Goal: Information Seeking & Learning: Check status

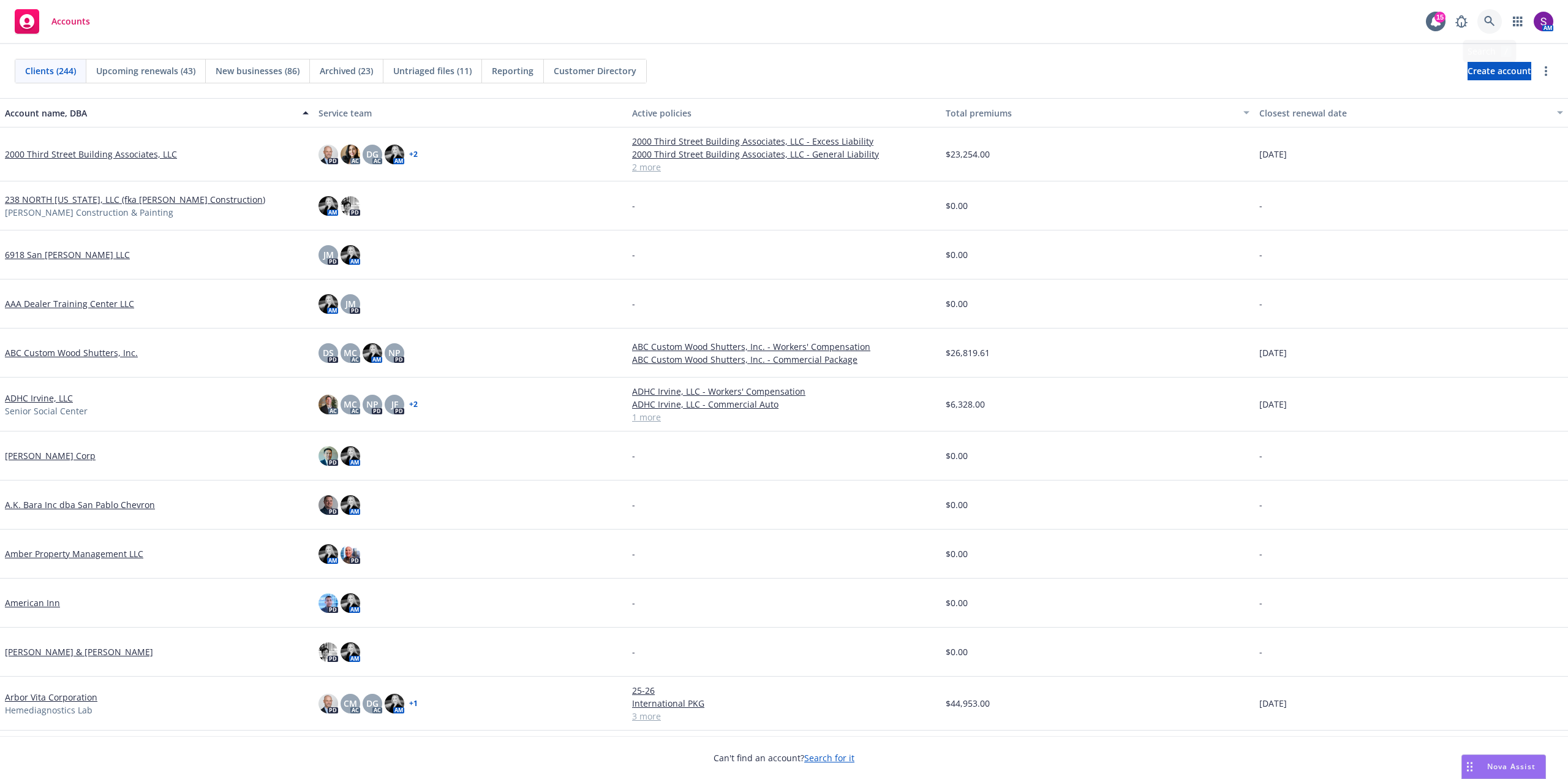
click at [1485, 25] on icon at bounding box center [1489, 21] width 11 height 11
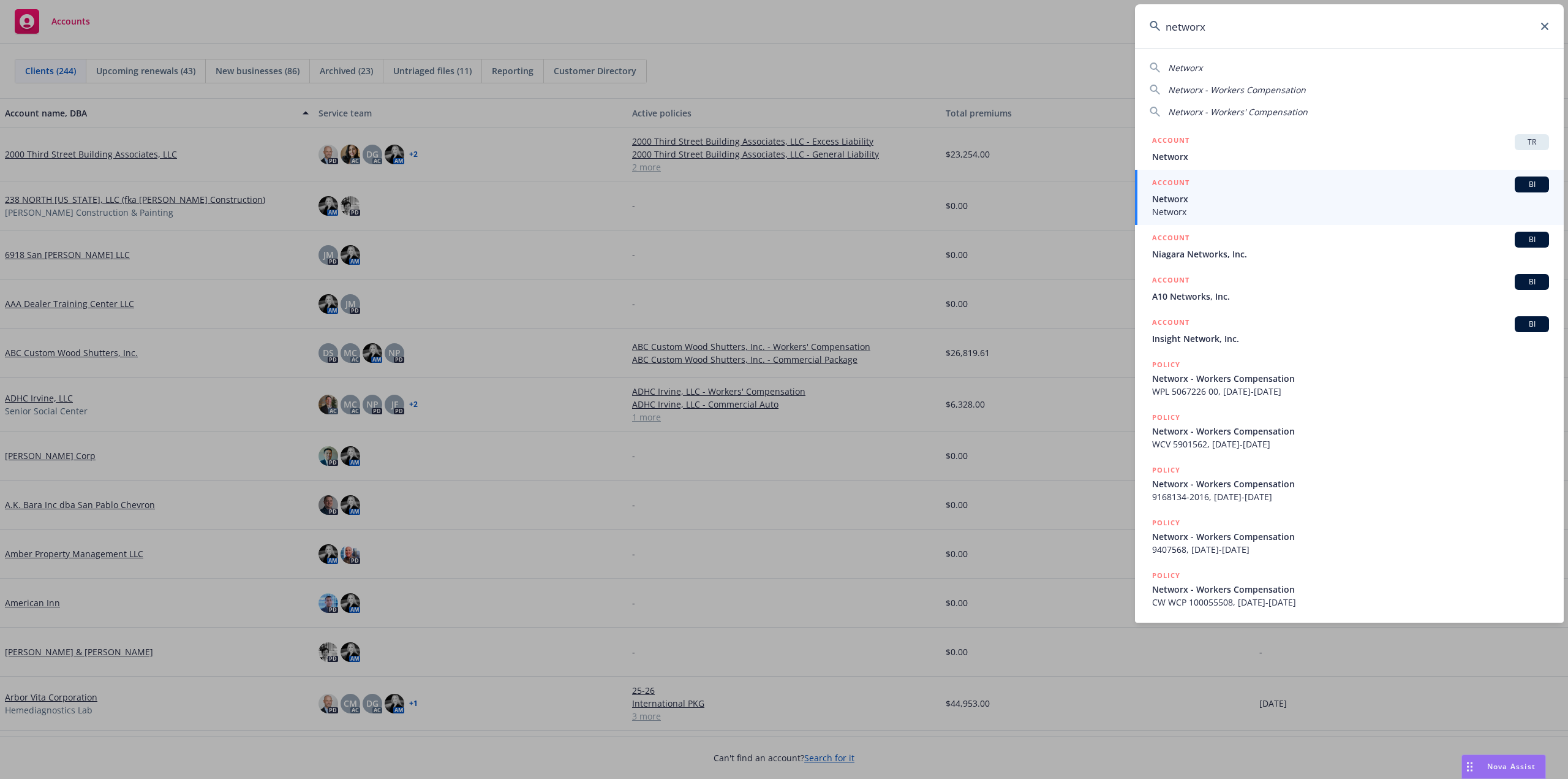
type input "networx"
click at [1189, 197] on span "Networx" at bounding box center [1351, 199] width 397 height 13
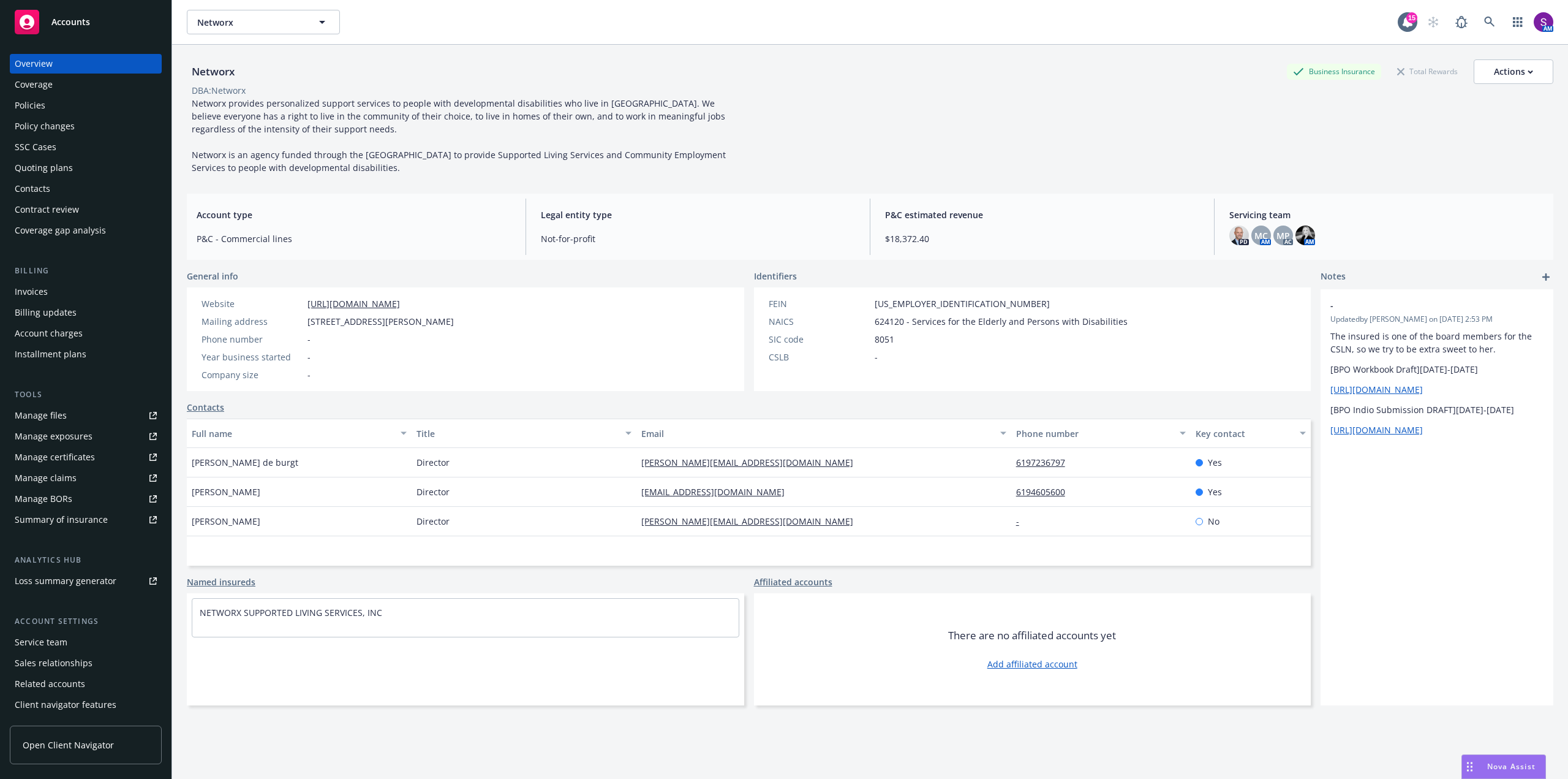
click at [54, 164] on div "Quoting plans" at bounding box center [44, 167] width 58 height 20
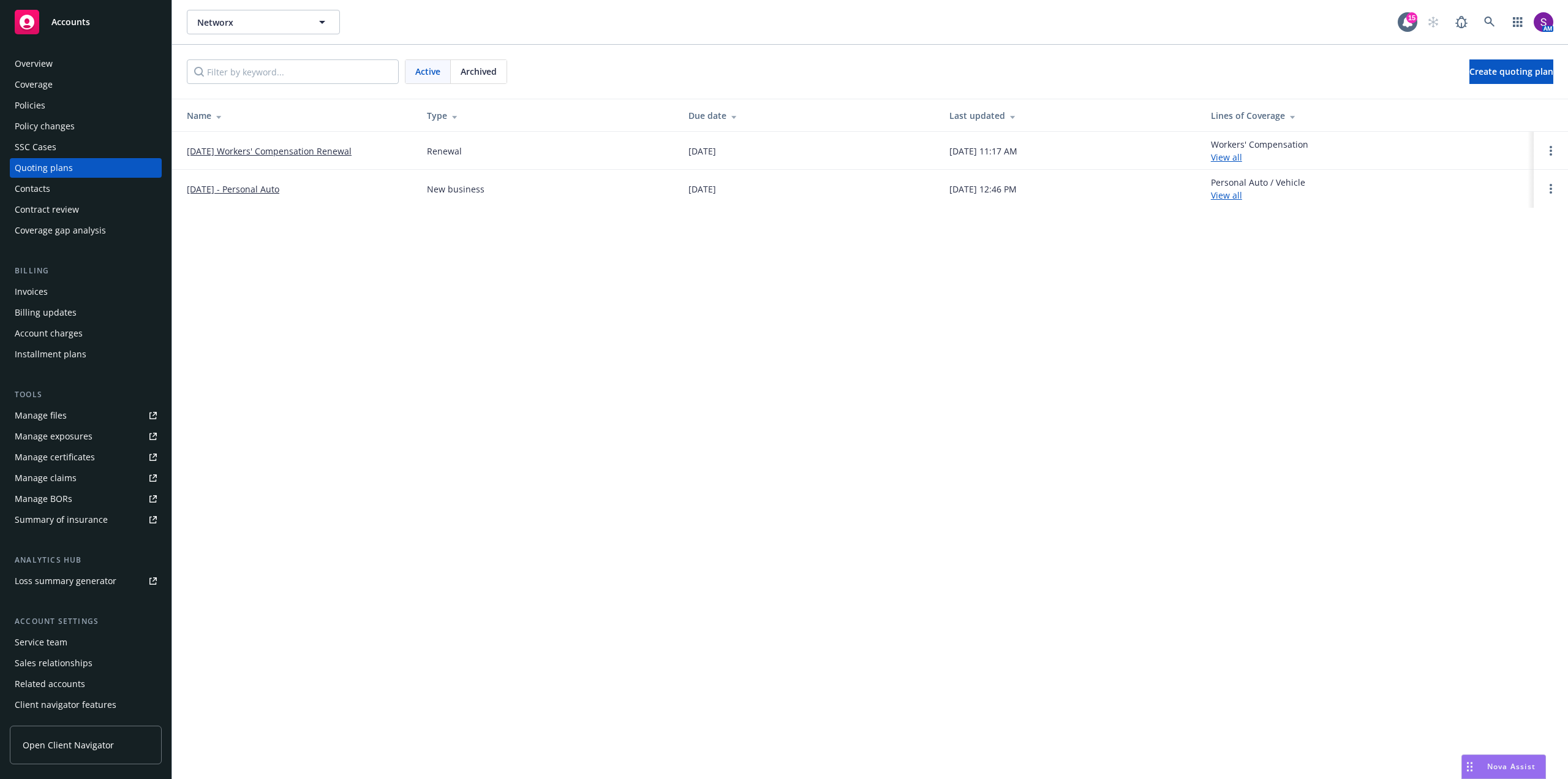
click at [280, 145] on link "09/01/25 Workers' Compensation Renewal" at bounding box center [269, 151] width 165 height 13
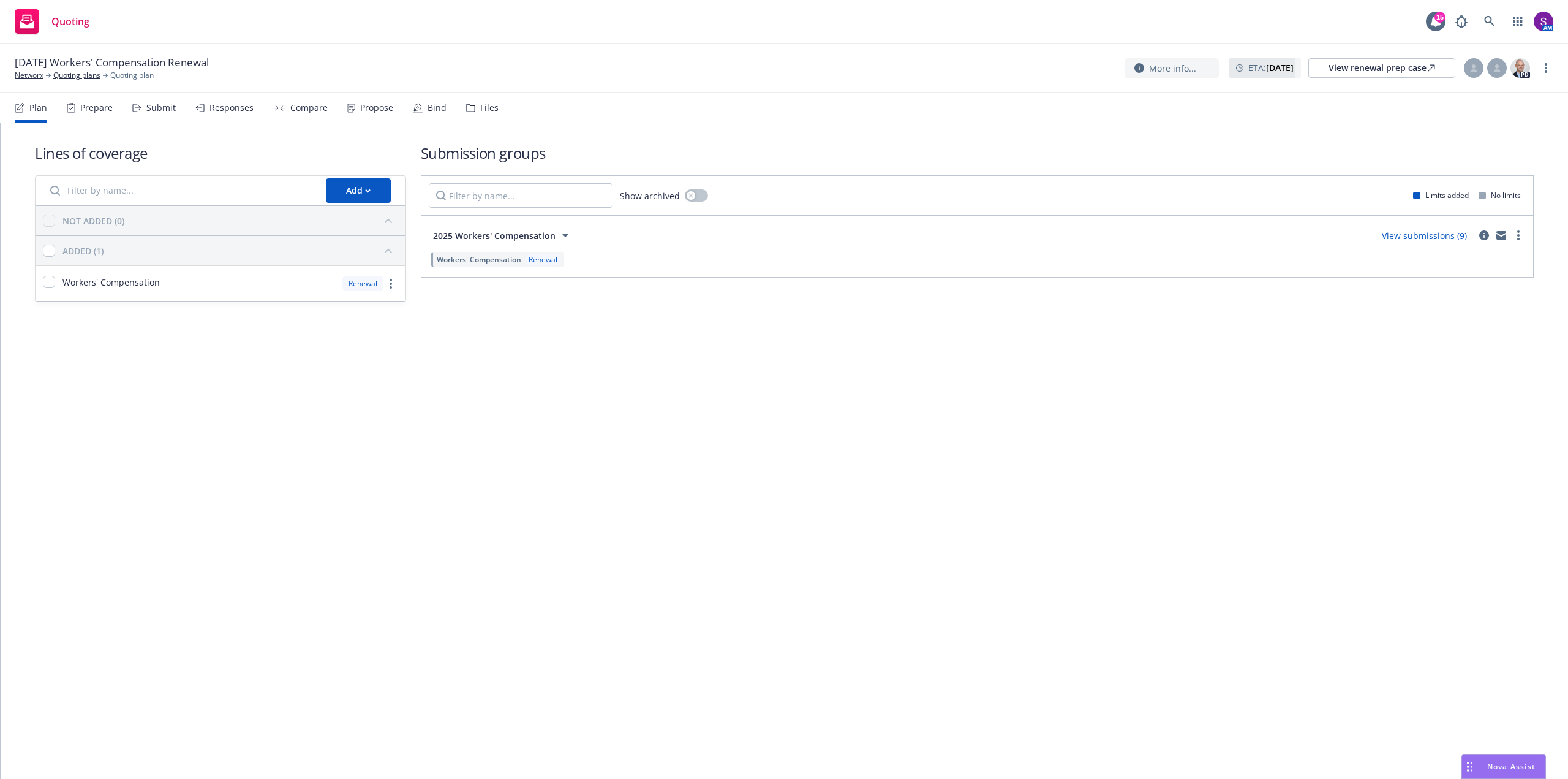
click at [308, 106] on div "Compare" at bounding box center [309, 107] width 37 height 10
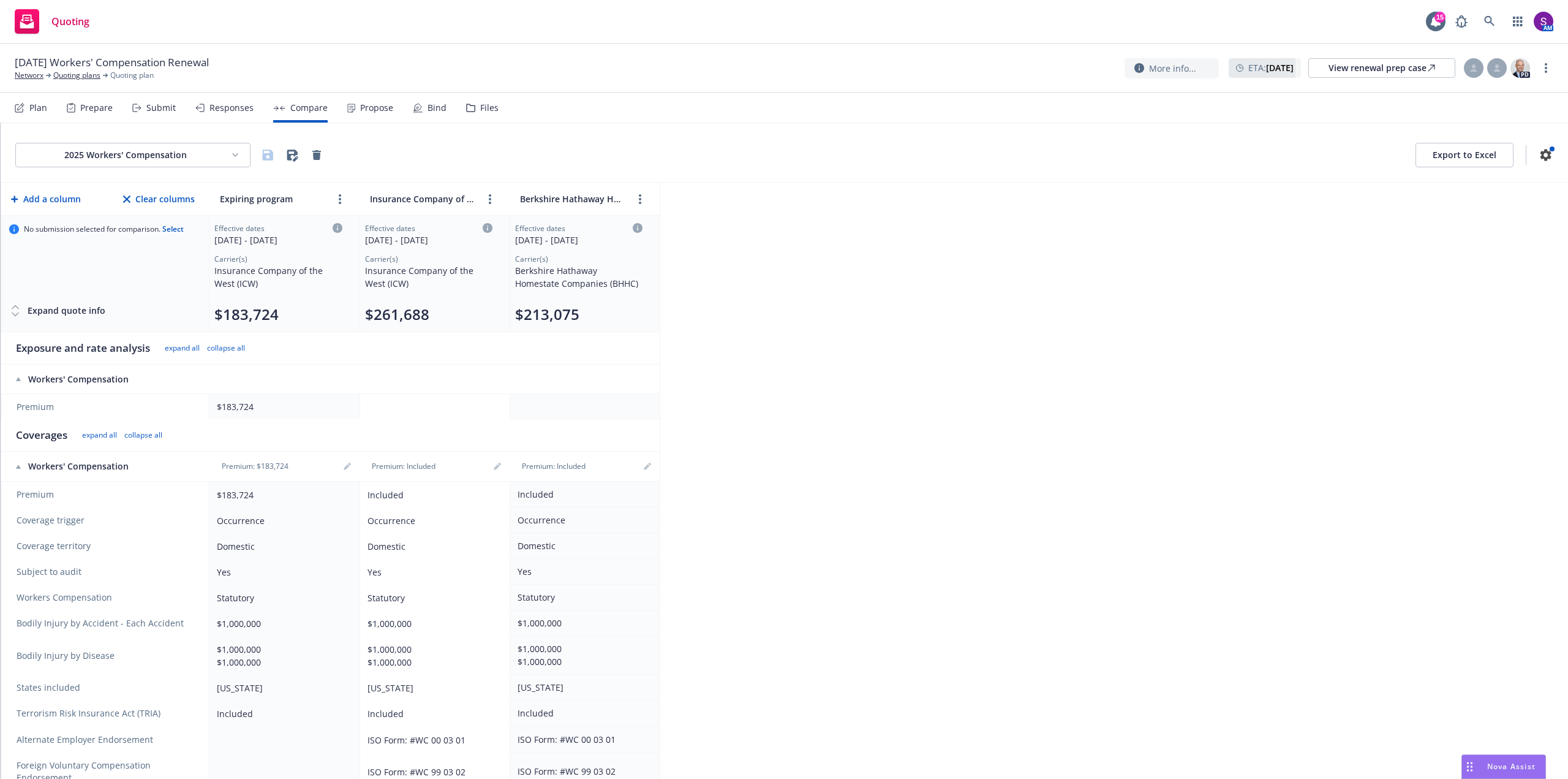
click at [222, 103] on div "Responses" at bounding box center [231, 107] width 44 height 10
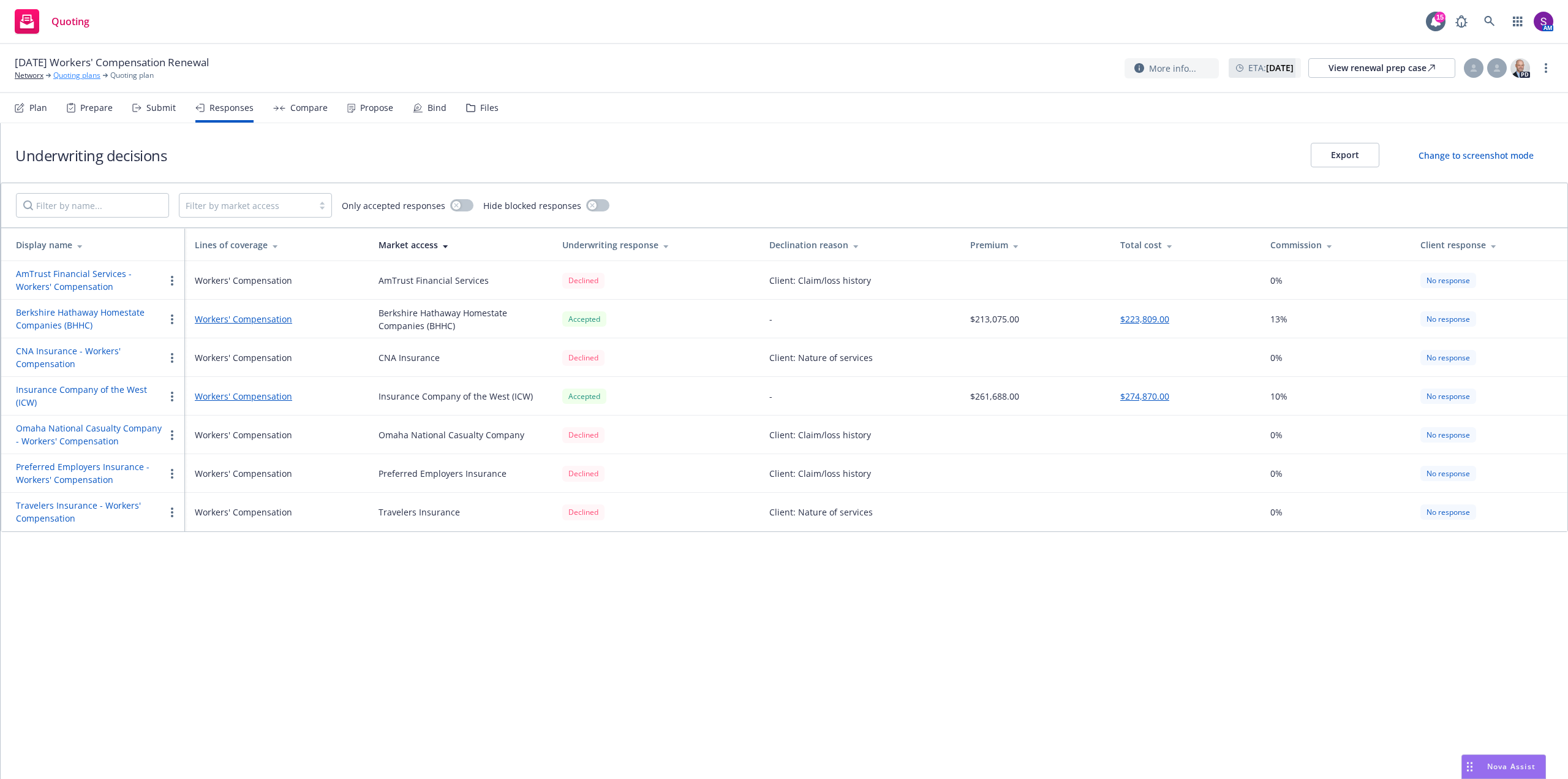
click at [77, 77] on link "Quoting plans" at bounding box center [77, 75] width 47 height 11
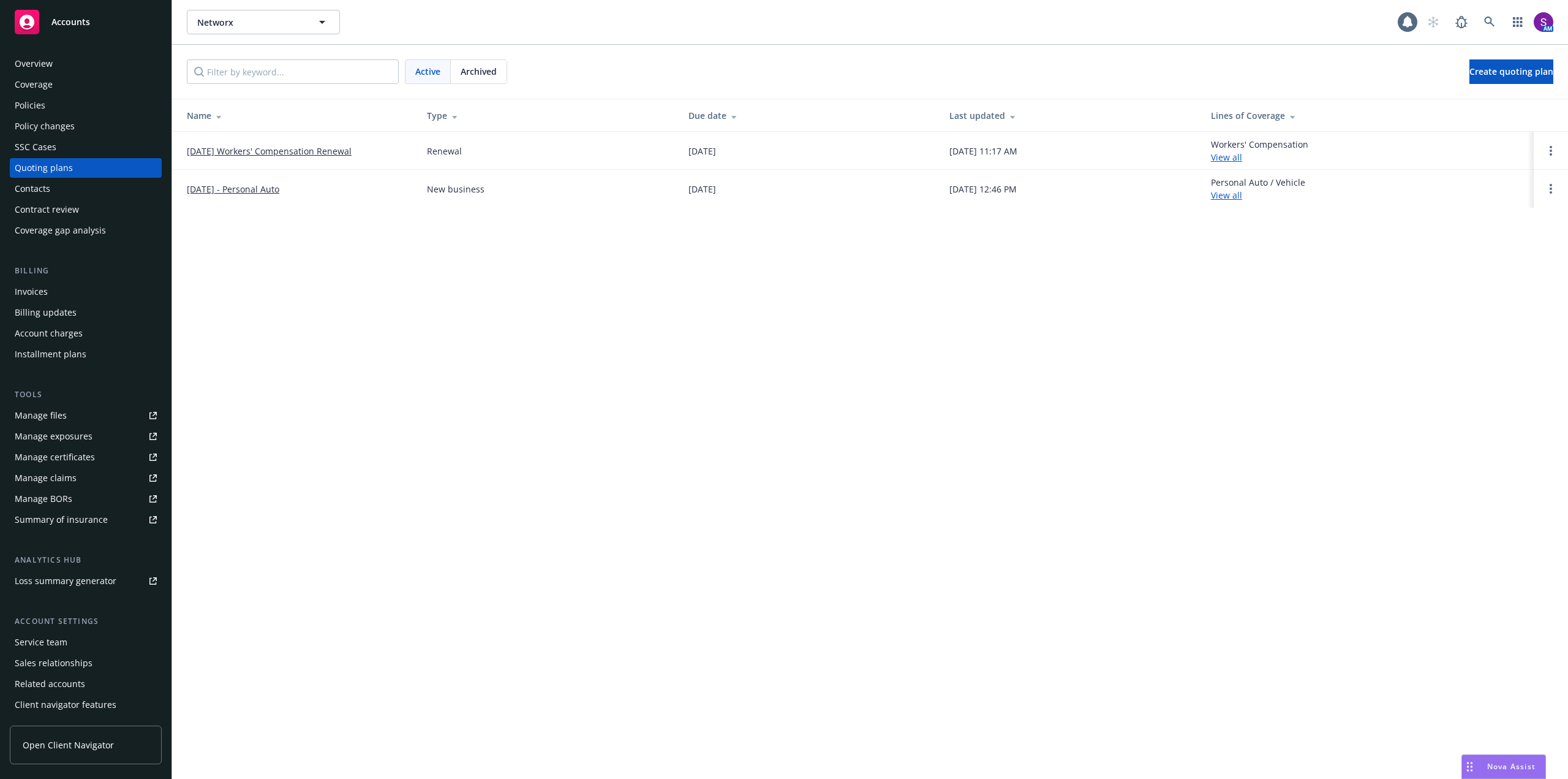
click at [280, 148] on link "[DATE] Workers' Compensation Renewal" at bounding box center [269, 151] width 165 height 13
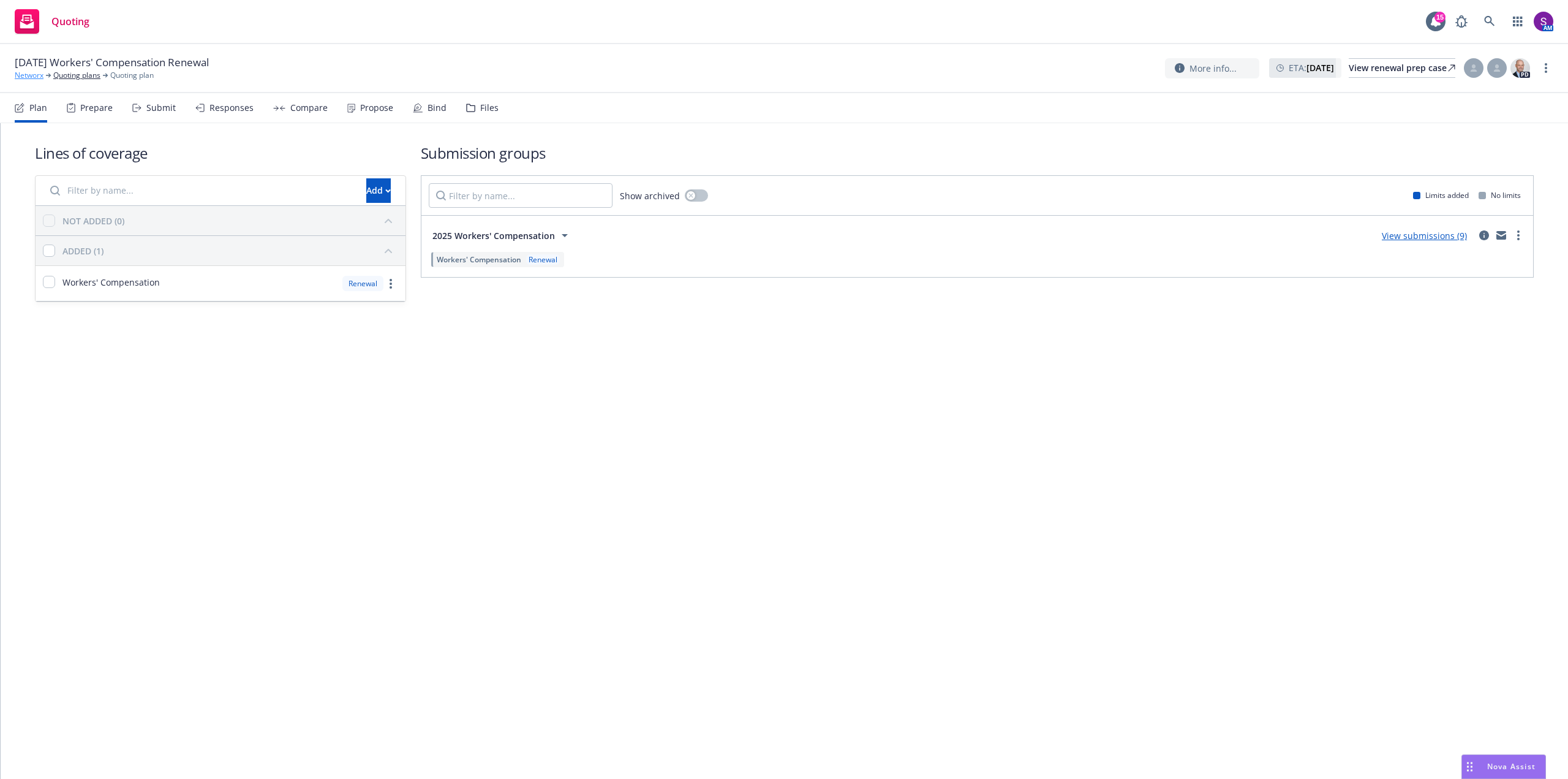
click at [22, 70] on link "Networx" at bounding box center [29, 75] width 29 height 11
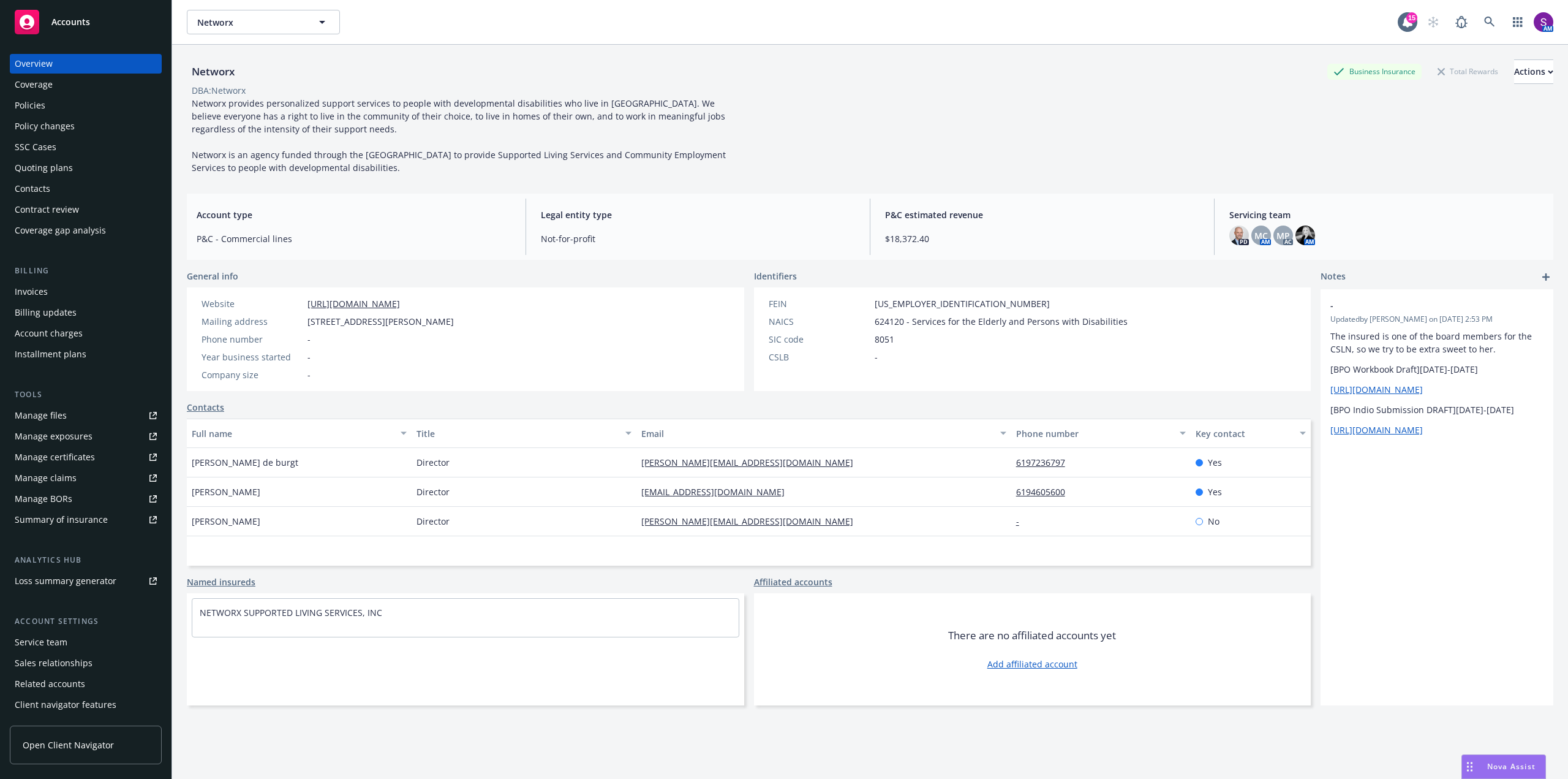
click at [44, 100] on div "Policies" at bounding box center [30, 105] width 30 height 20
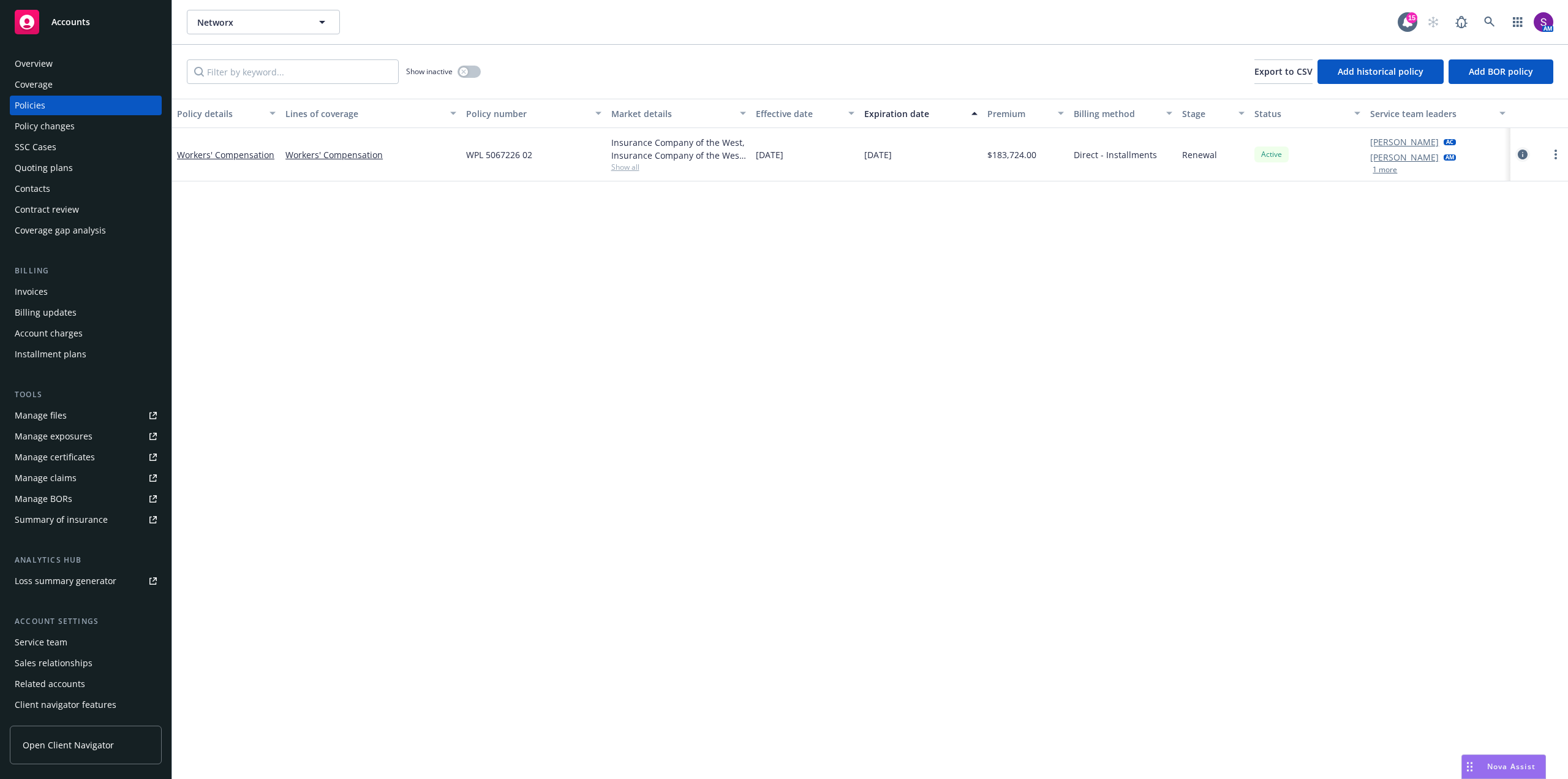
click at [1519, 155] on icon "circleInformation" at bounding box center [1522, 154] width 10 height 10
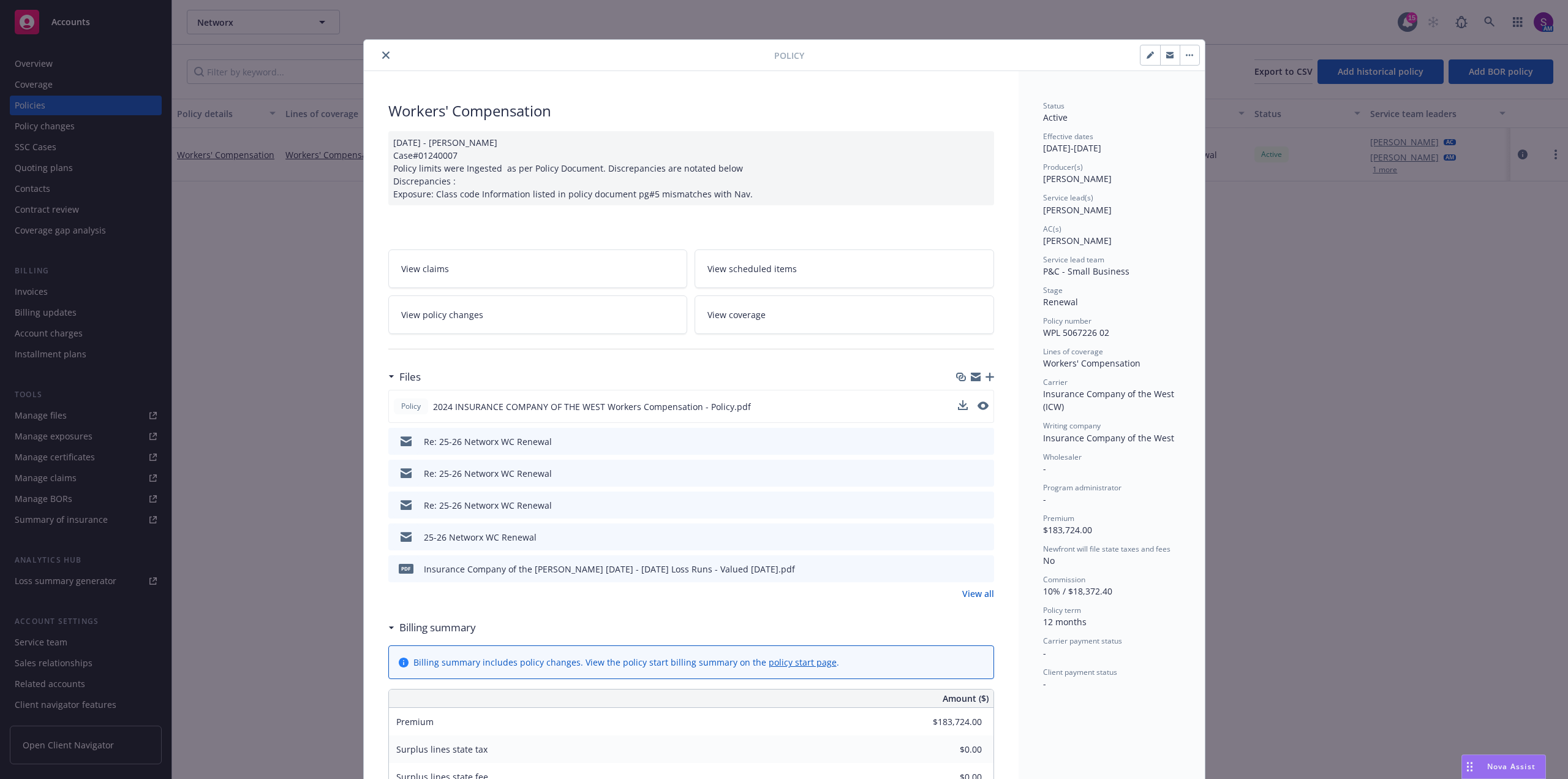
click at [980, 410] on button at bounding box center [983, 407] width 11 height 13
click at [980, 405] on icon "preview file" at bounding box center [982, 406] width 11 height 9
click at [978, 405] on icon "preview file" at bounding box center [982, 406] width 11 height 9
click at [379, 54] on button "close" at bounding box center [386, 55] width 15 height 15
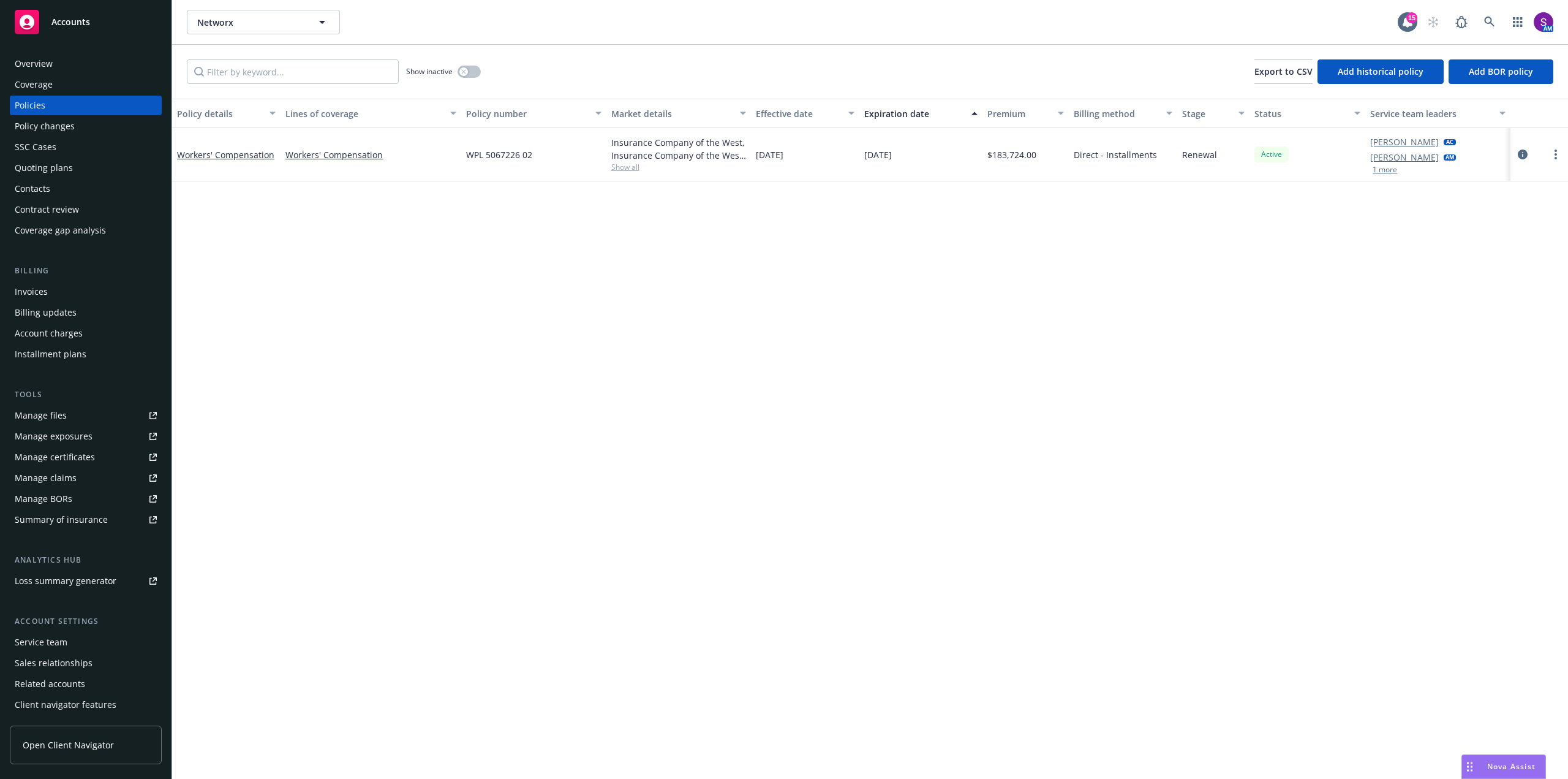
click at [42, 63] on div "Overview" at bounding box center [34, 63] width 38 height 20
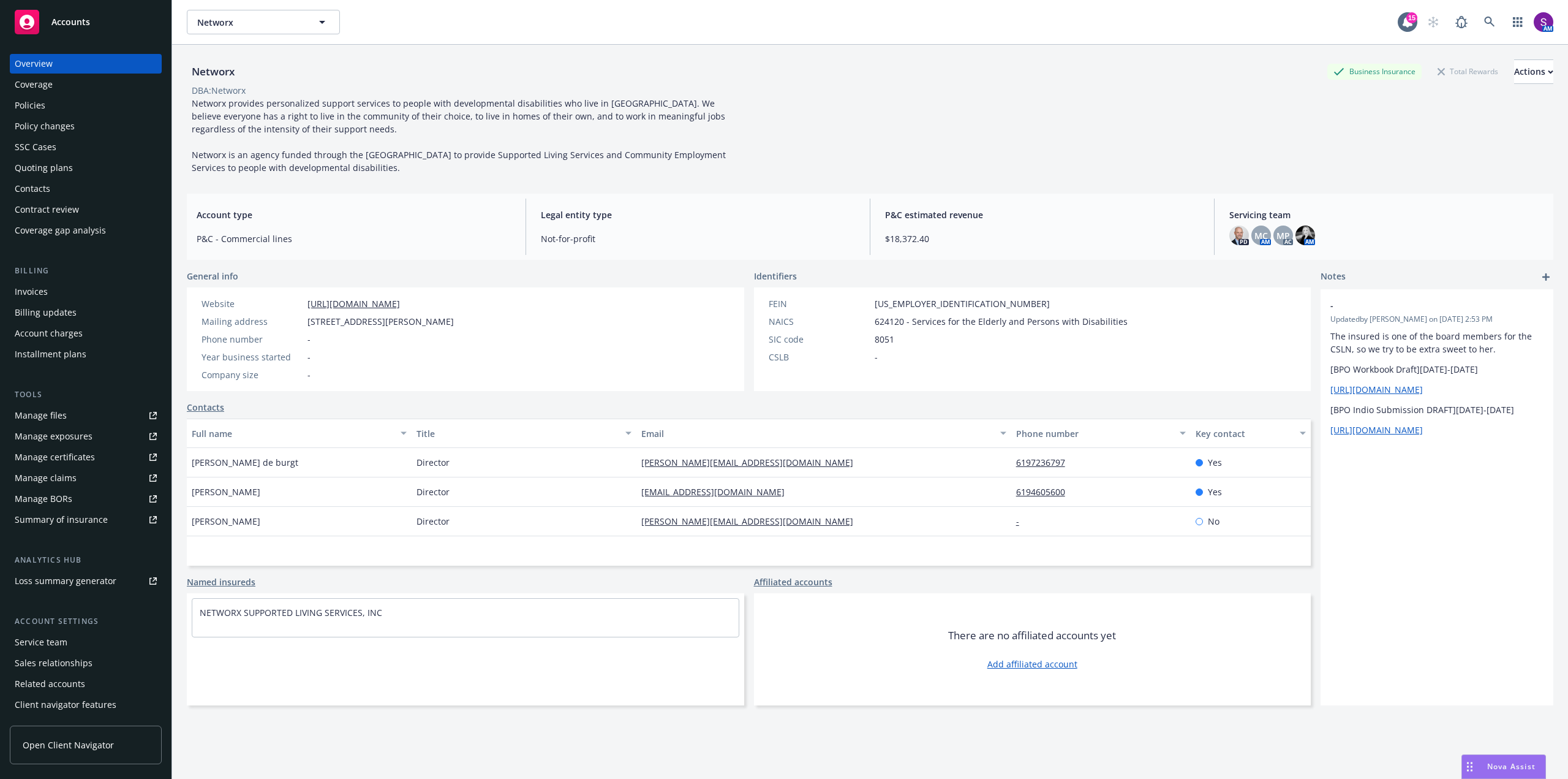
click at [64, 110] on div "Policies" at bounding box center [86, 105] width 142 height 20
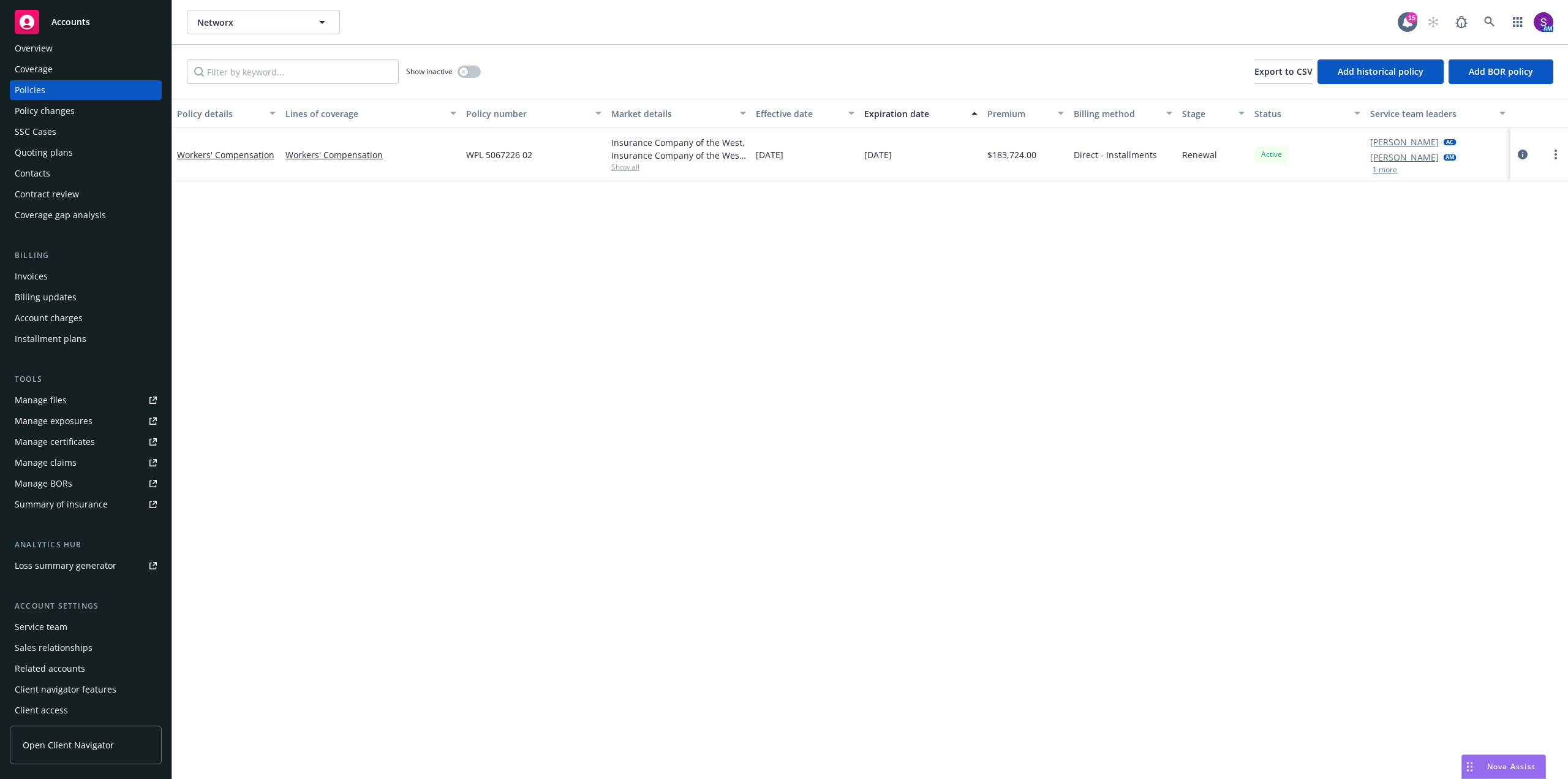
scroll to position [20, 0]
click at [1497, 18] on link at bounding box center [1489, 22] width 25 height 25
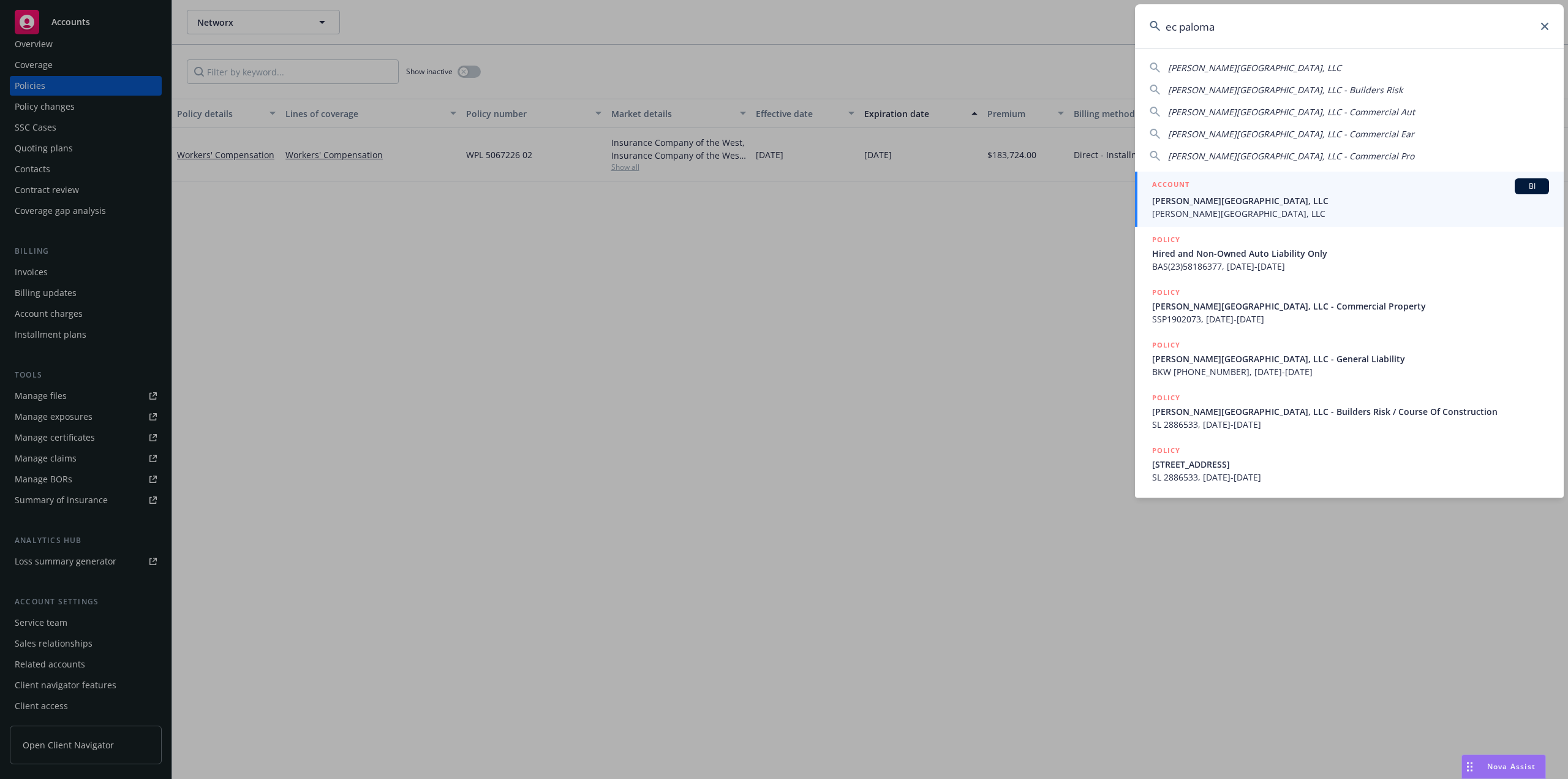
type input "ec paloma"
click at [1224, 207] on span "[PERSON_NAME][GEOGRAPHIC_DATA], LLC" at bounding box center [1351, 200] width 397 height 13
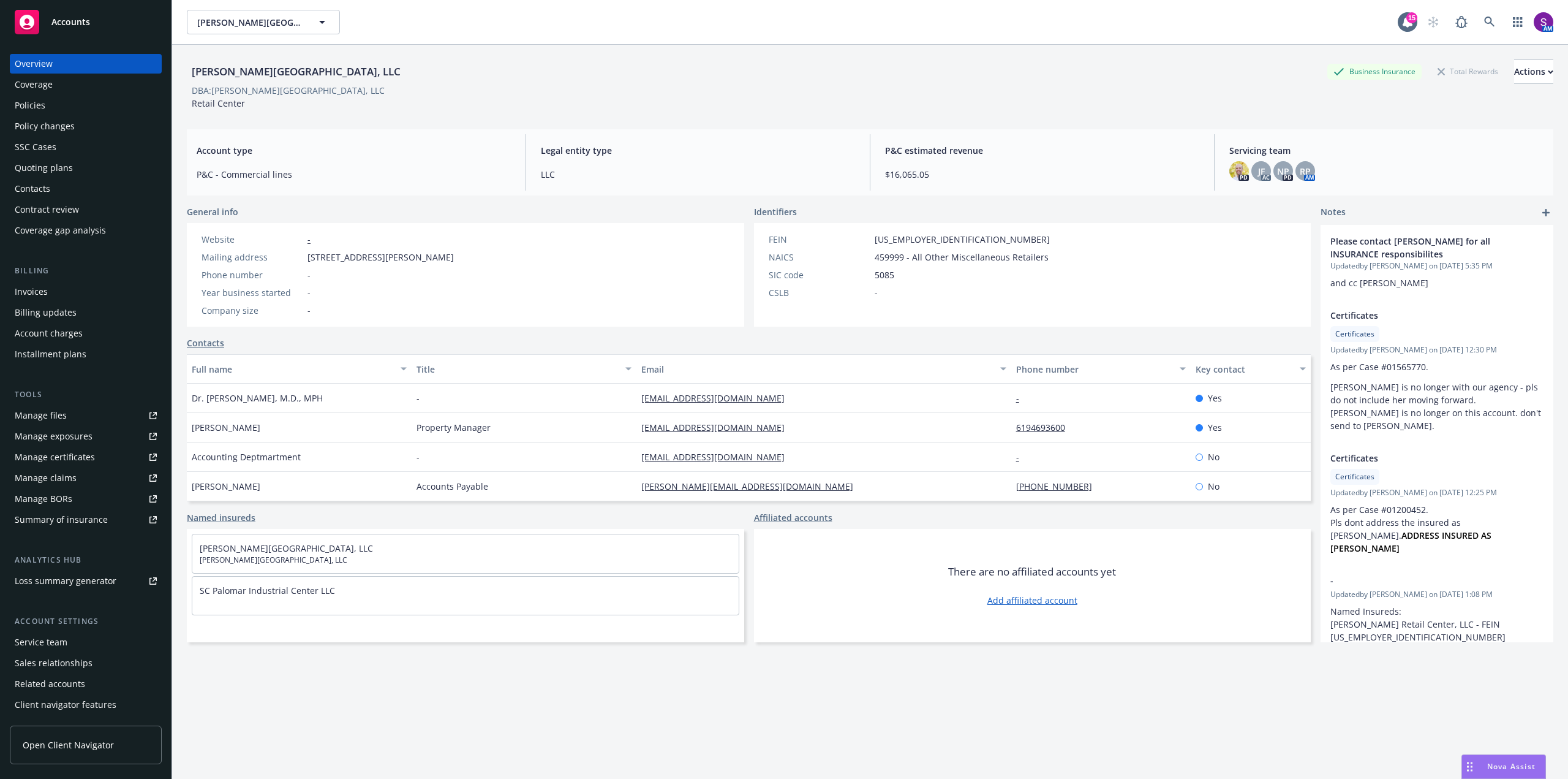
click at [30, 111] on div "Policies" at bounding box center [30, 105] width 30 height 20
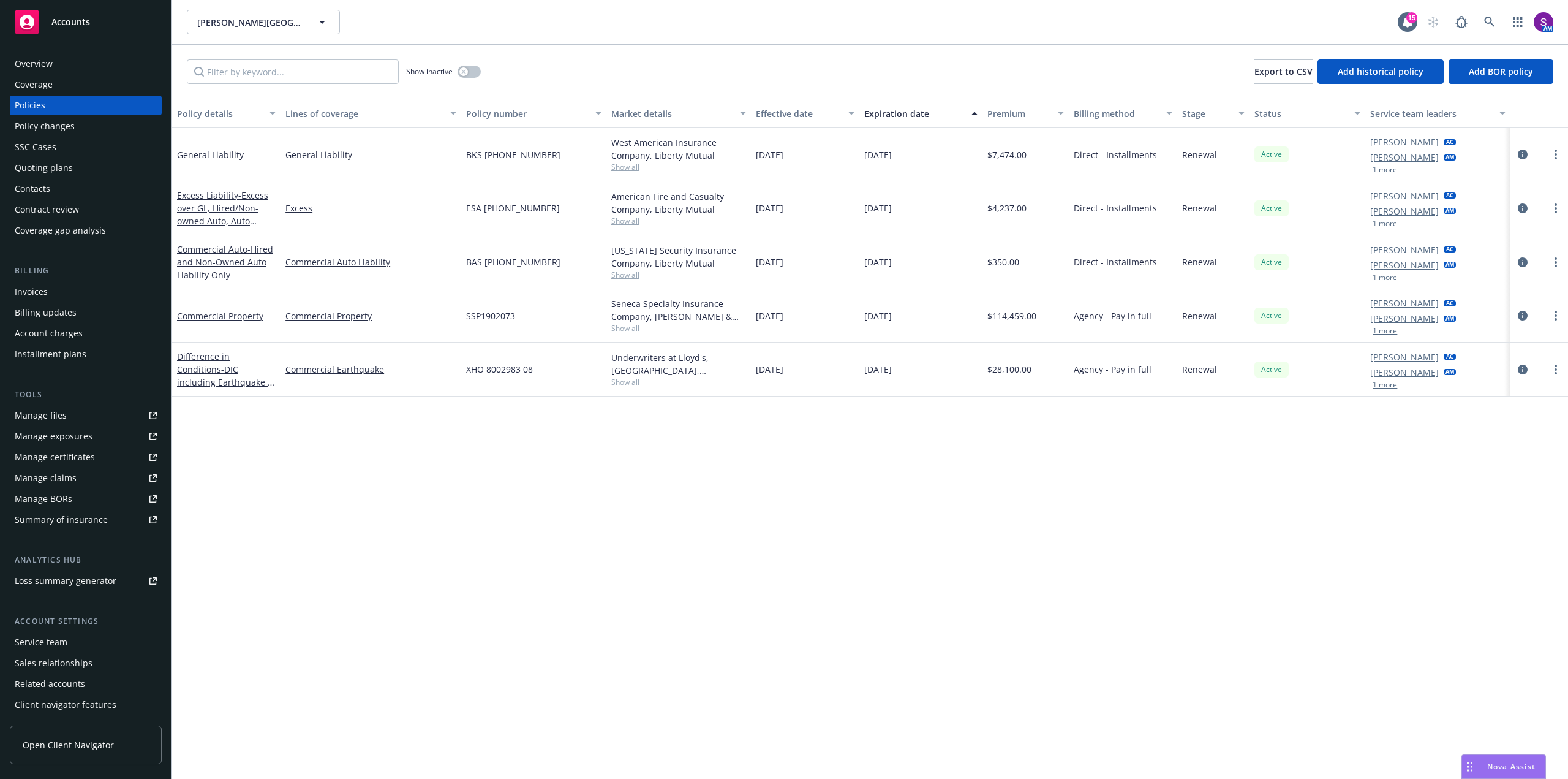
click at [626, 218] on span "Show all" at bounding box center [678, 221] width 135 height 10
click at [622, 166] on span "Show all" at bounding box center [678, 167] width 135 height 10
click at [403, 205] on link "Excess" at bounding box center [371, 208] width 171 height 13
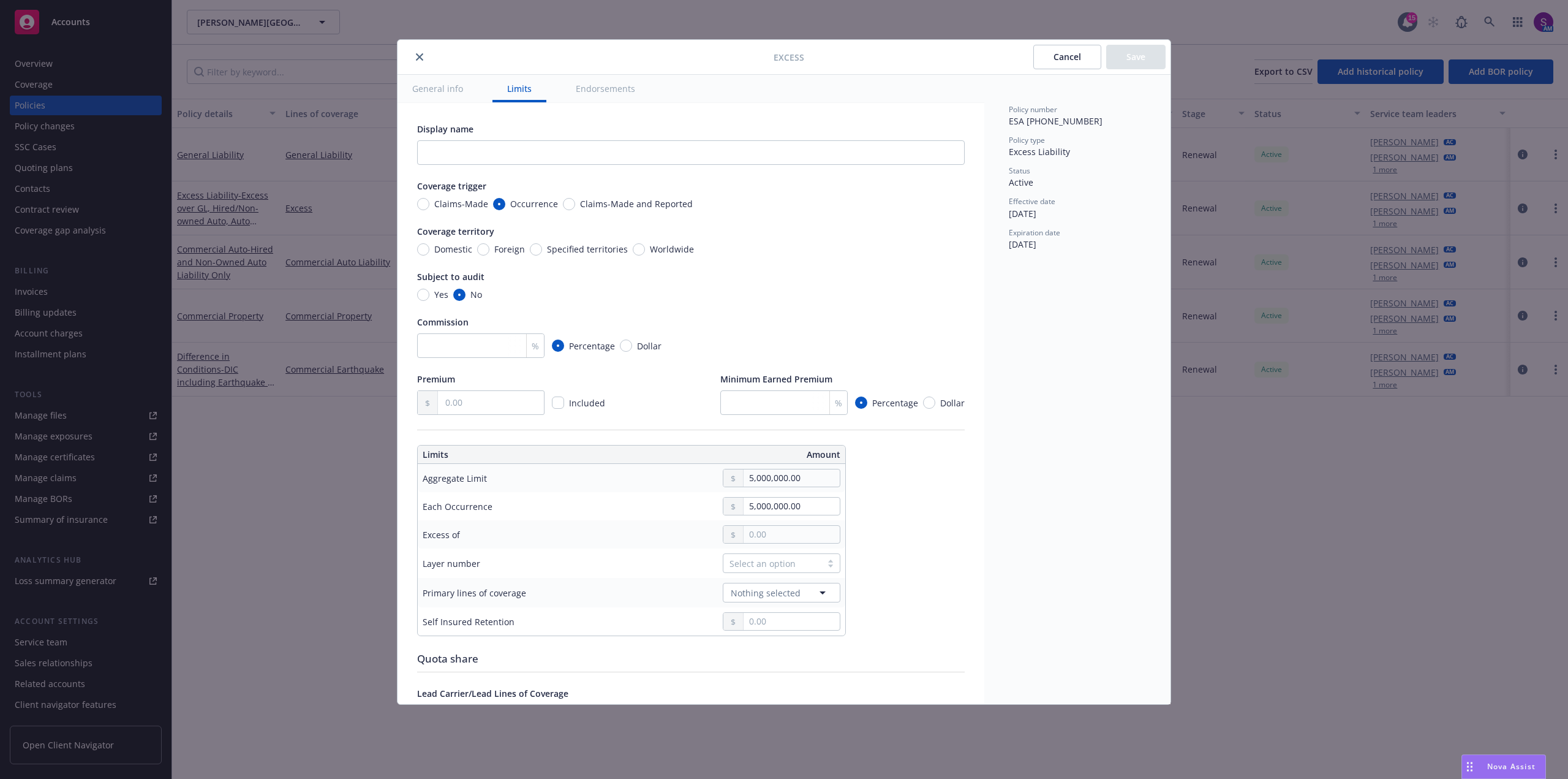
click at [413, 62] on button "close" at bounding box center [419, 56] width 15 height 15
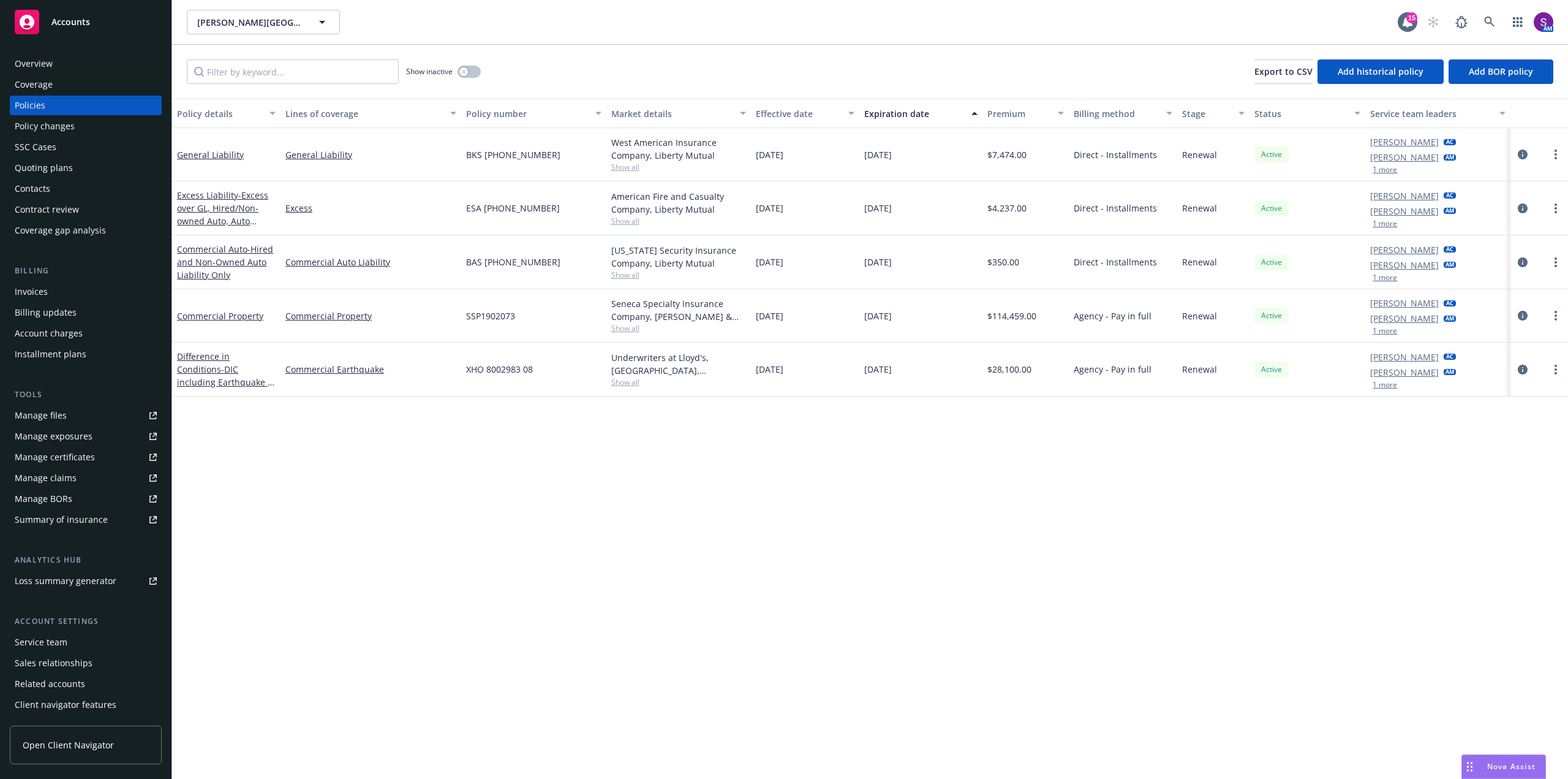
click at [618, 327] on span "Show all" at bounding box center [678, 328] width 135 height 10
click at [524, 270] on div "BAS [PHONE_NUMBER]" at bounding box center [533, 262] width 145 height 54
click at [630, 387] on span "Show all" at bounding box center [678, 382] width 135 height 10
click at [571, 266] on div "BAS [PHONE_NUMBER]" at bounding box center [533, 262] width 145 height 54
click at [637, 322] on div "Seneca Specialty Insurance Company, [PERSON_NAME] & [PERSON_NAME] Specialty Ins…" at bounding box center [678, 310] width 135 height 26
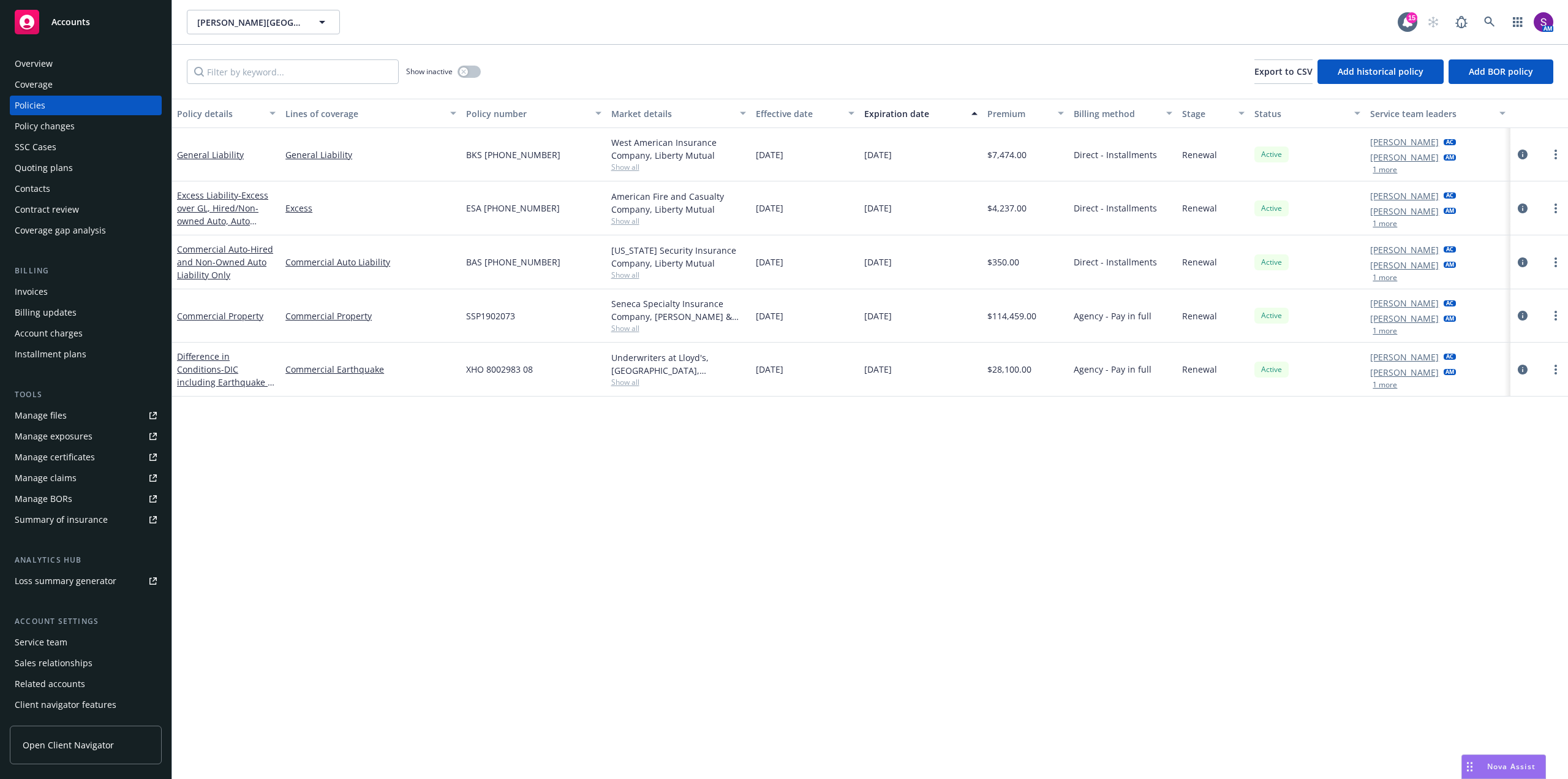
click at [623, 331] on span "Show all" at bounding box center [678, 328] width 135 height 10
click at [67, 63] on div "Overview" at bounding box center [86, 63] width 142 height 20
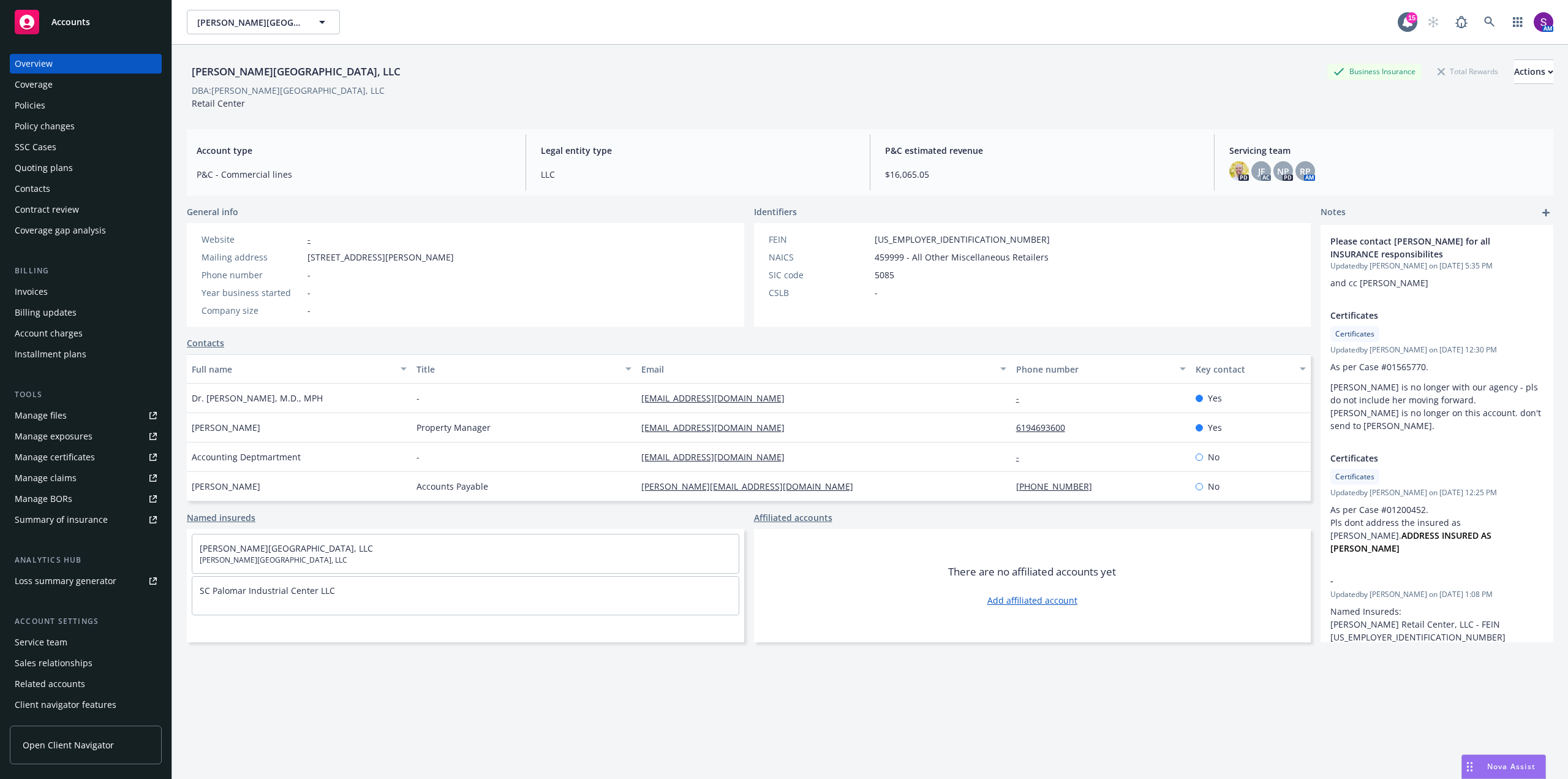
click at [68, 110] on div "Policies" at bounding box center [86, 105] width 142 height 20
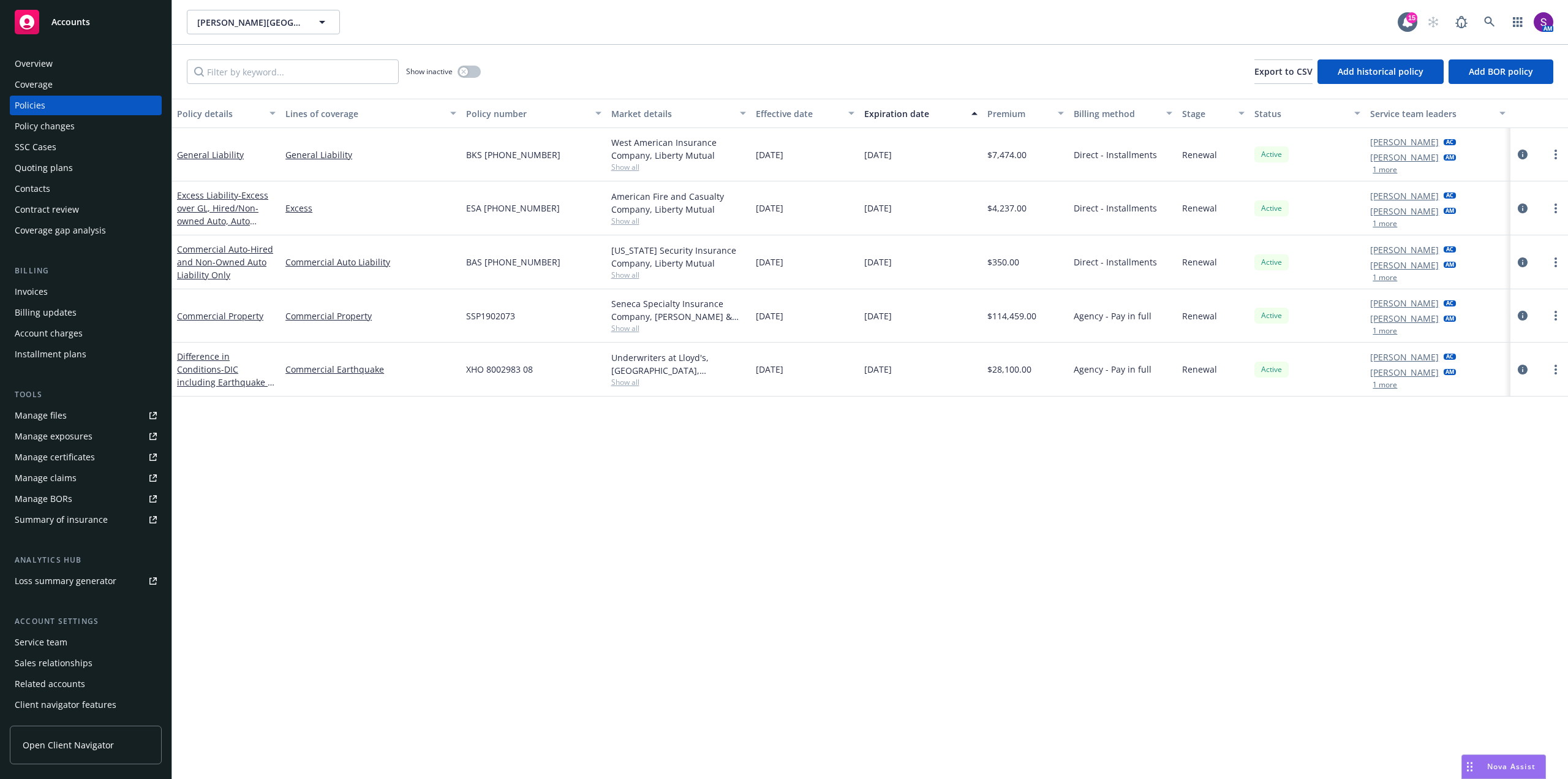
click at [58, 169] on div "Quoting plans" at bounding box center [44, 167] width 58 height 20
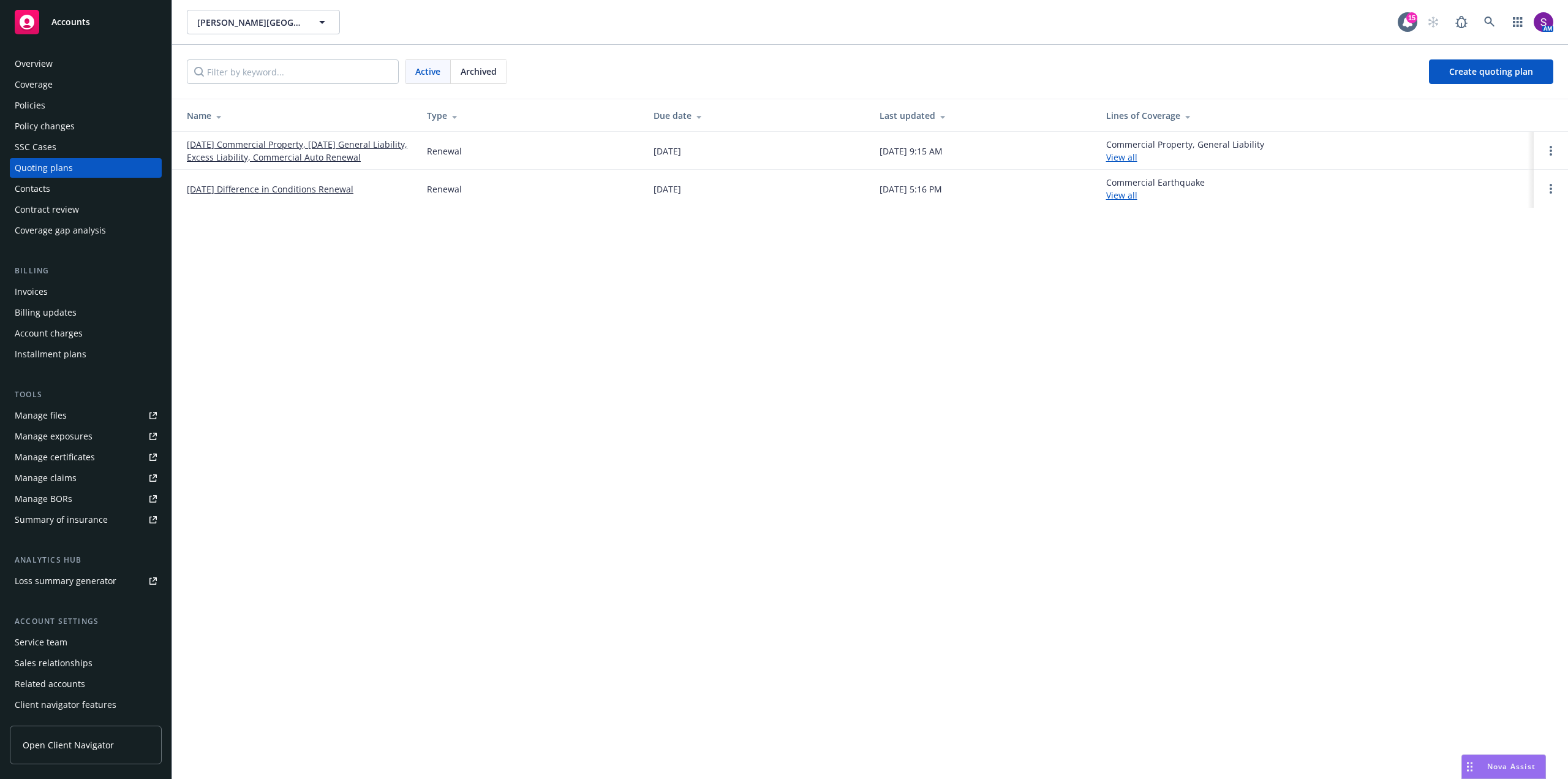
click at [330, 150] on link "[DATE] Commercial Property, [DATE] General Liability, Excess Liability, Commerc…" at bounding box center [297, 150] width 221 height 26
